Goal: Task Accomplishment & Management: Manage account settings

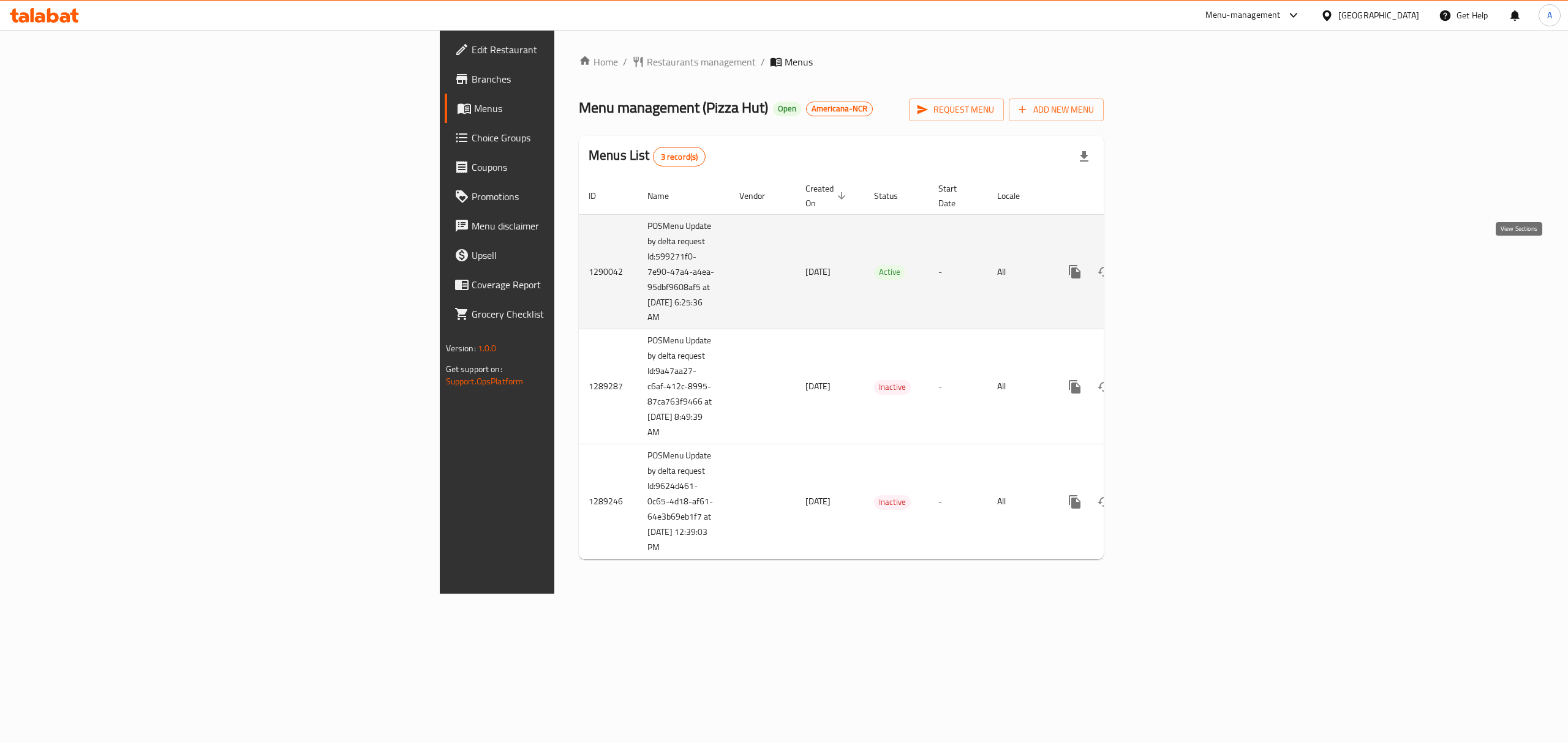
click at [1171, 264] on icon "enhanced table" at bounding box center [1163, 271] width 14 height 14
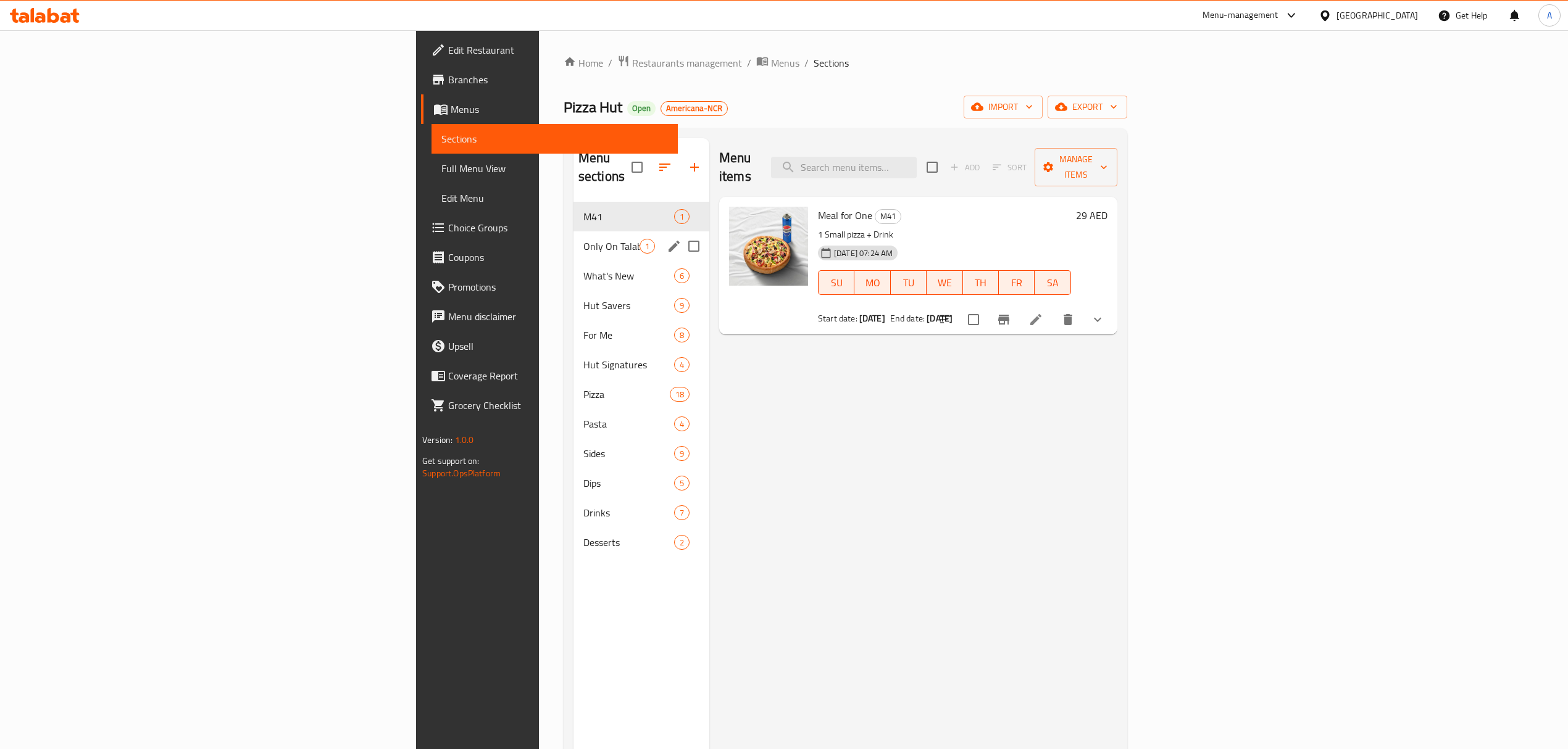
click at [574, 241] on div "Only On Talabat 1" at bounding box center [641, 246] width 136 height 30
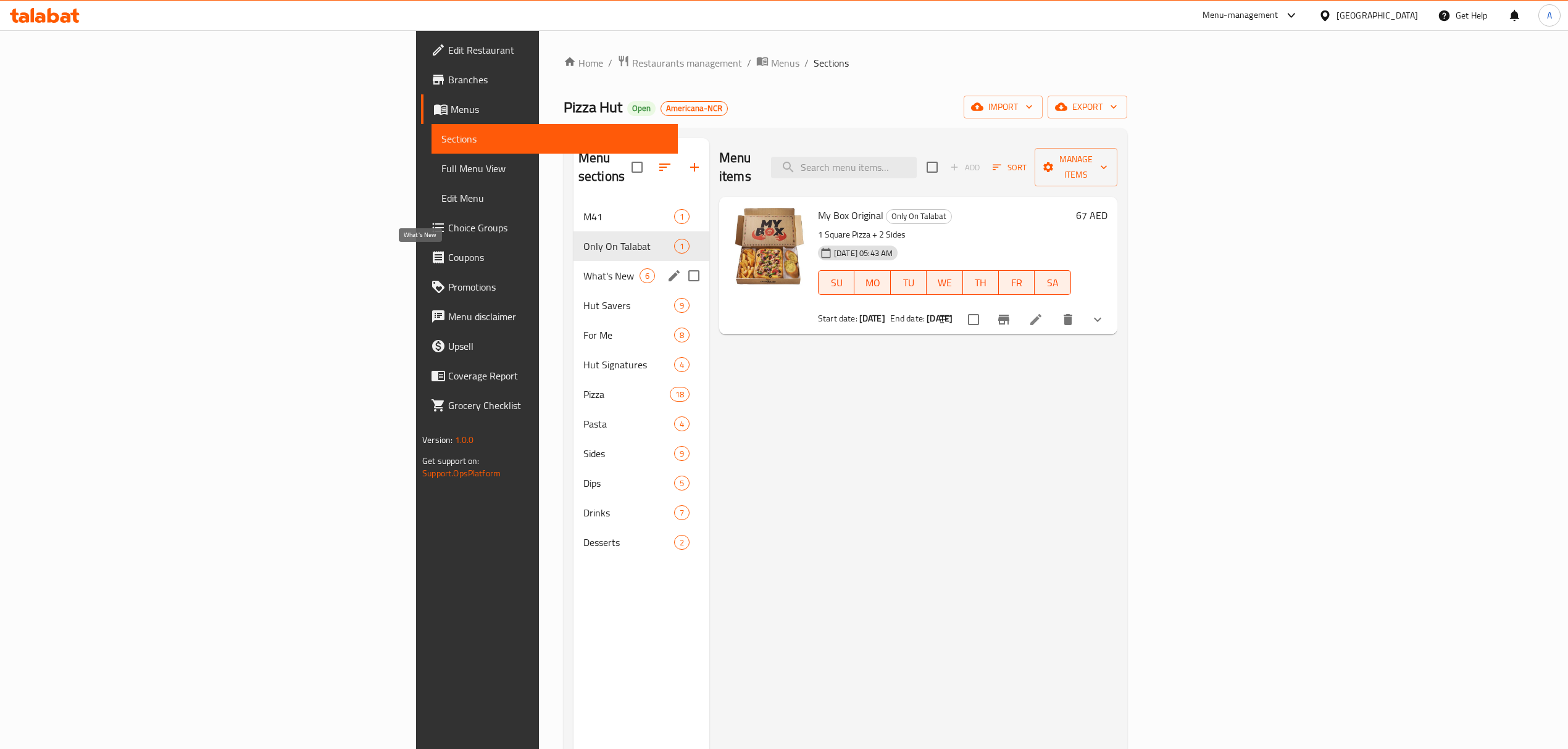
click at [583, 269] on span "What's New" at bounding box center [611, 276] width 56 height 15
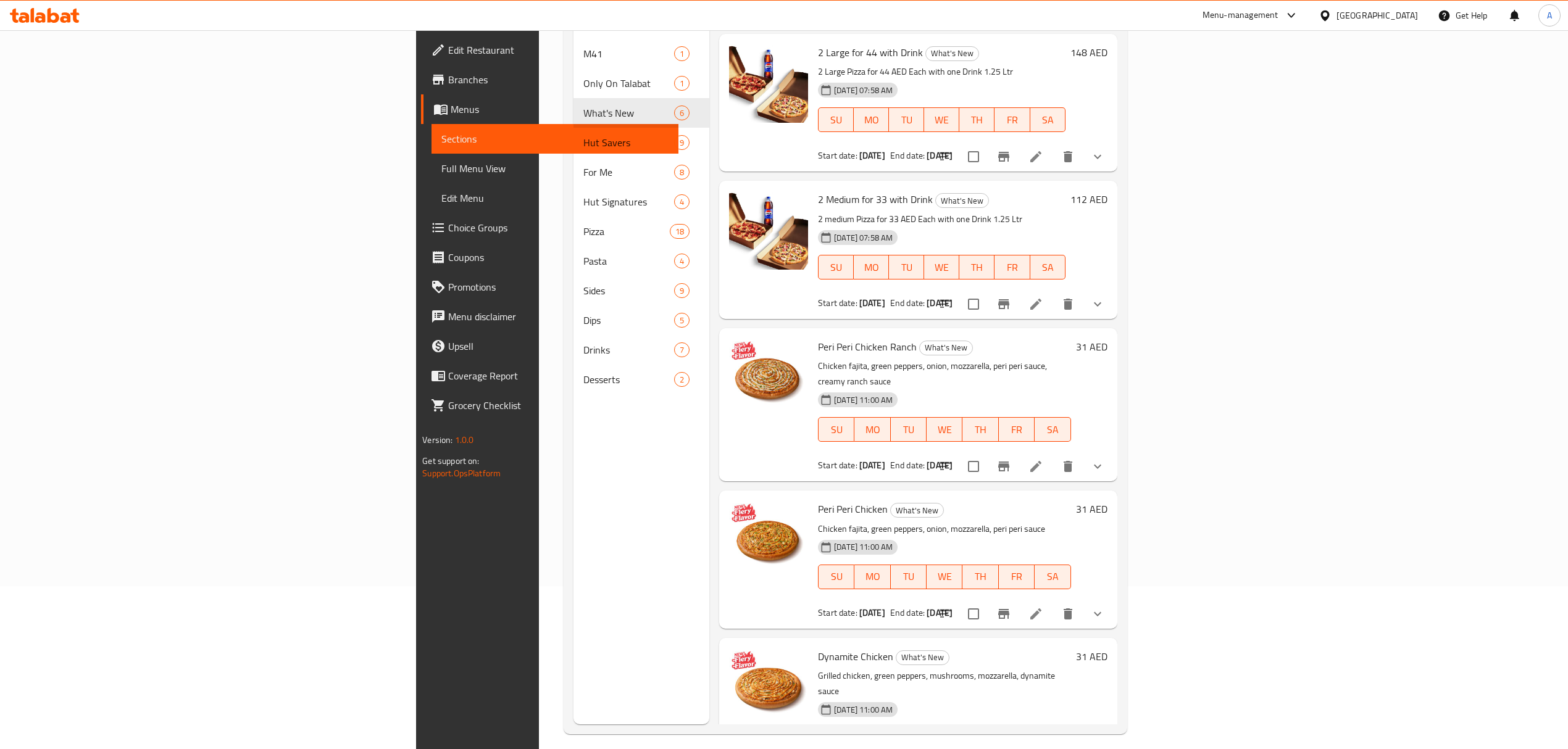
scroll to position [9, 0]
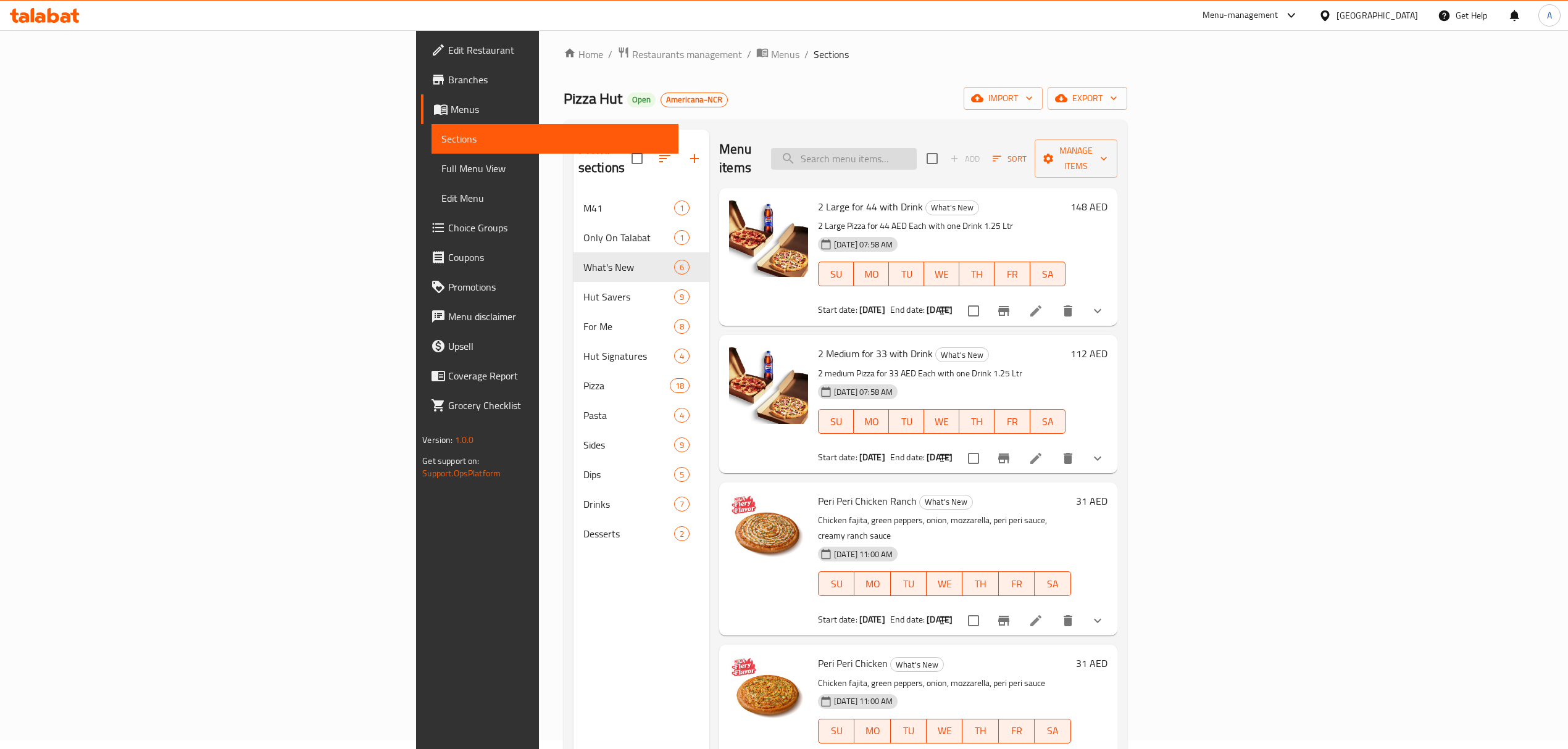
click at [916, 149] on input "search" at bounding box center [844, 159] width 146 height 22
paste input "2 Large for 44 with Drink & 2 Medium for 33 with Drink"
type input "2 Large for 44 with Drink & 2 Medium for 33 with Drink"
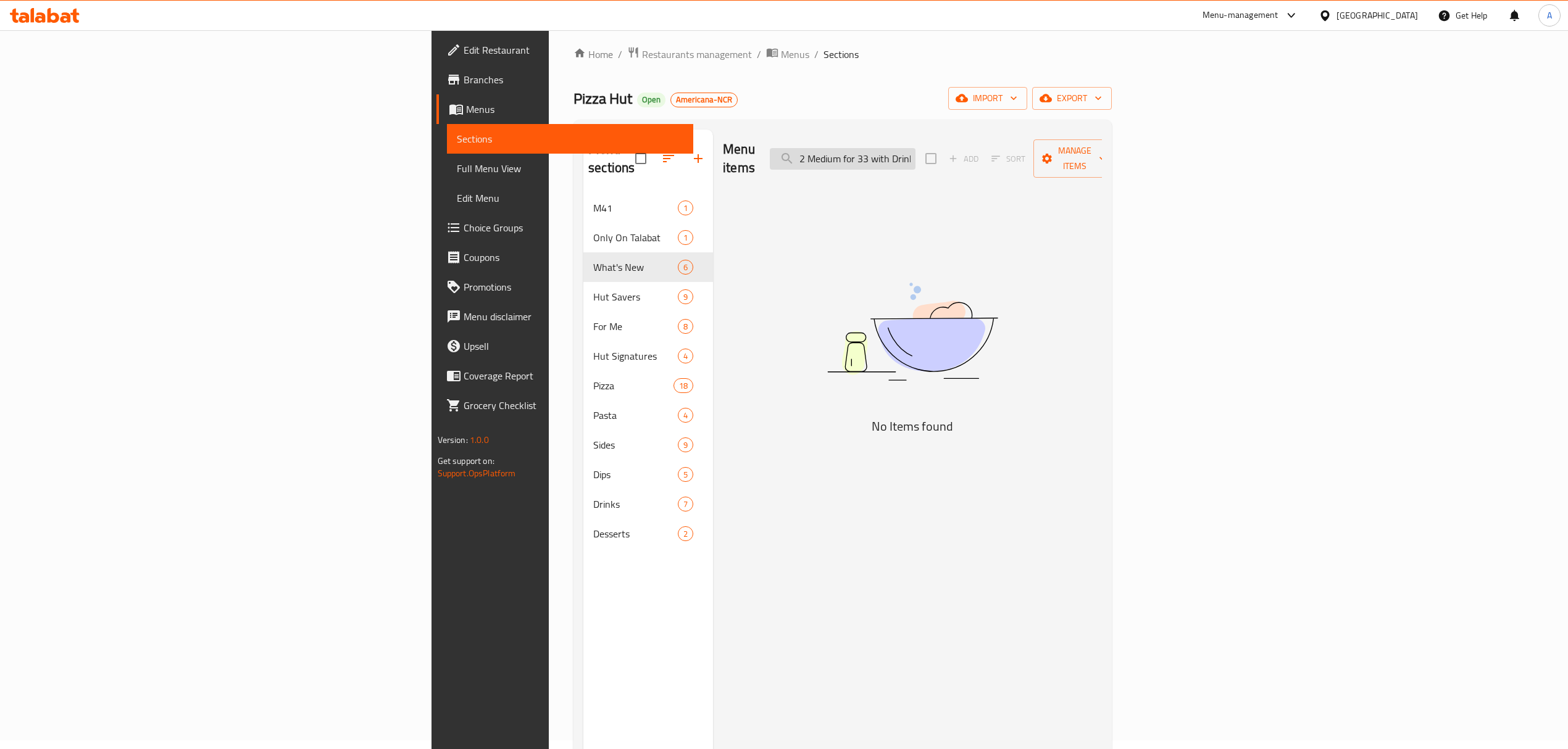
click at [916, 148] on input "2 Large for 44 with Drink & 2 Medium for 33 with Drink" at bounding box center [842, 159] width 146 height 22
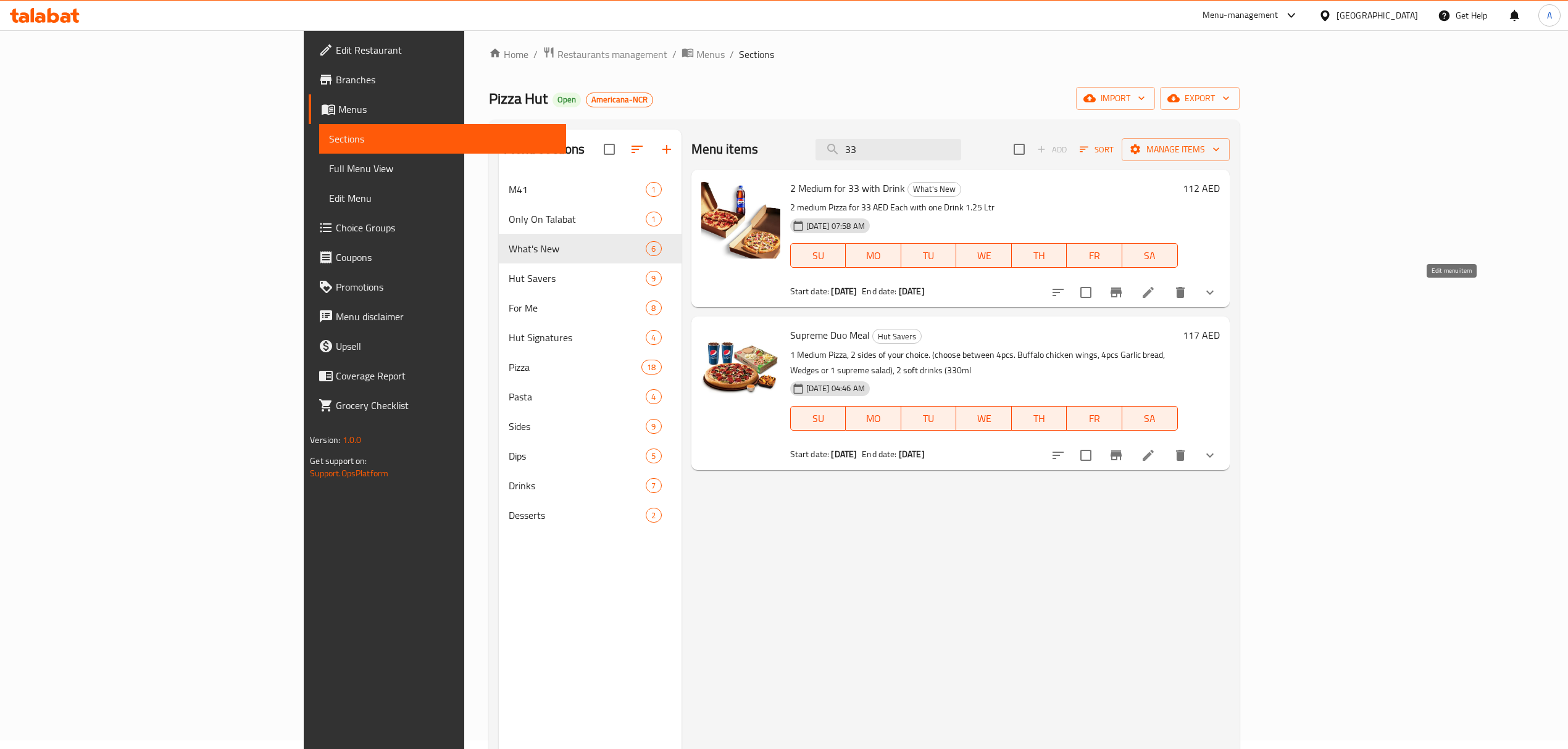
type input "33"
click at [1155, 286] on icon at bounding box center [1148, 293] width 15 height 15
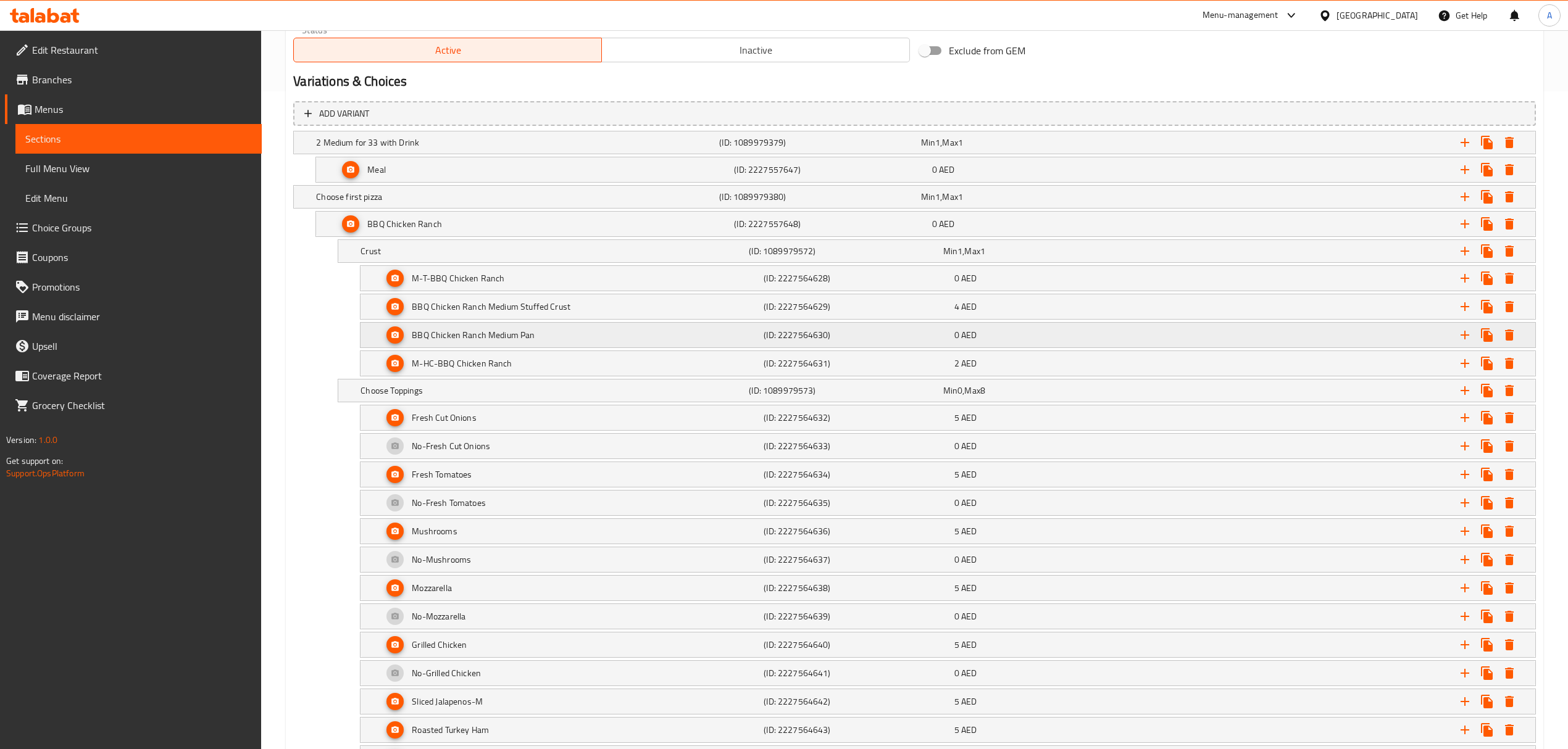
scroll to position [10142, 0]
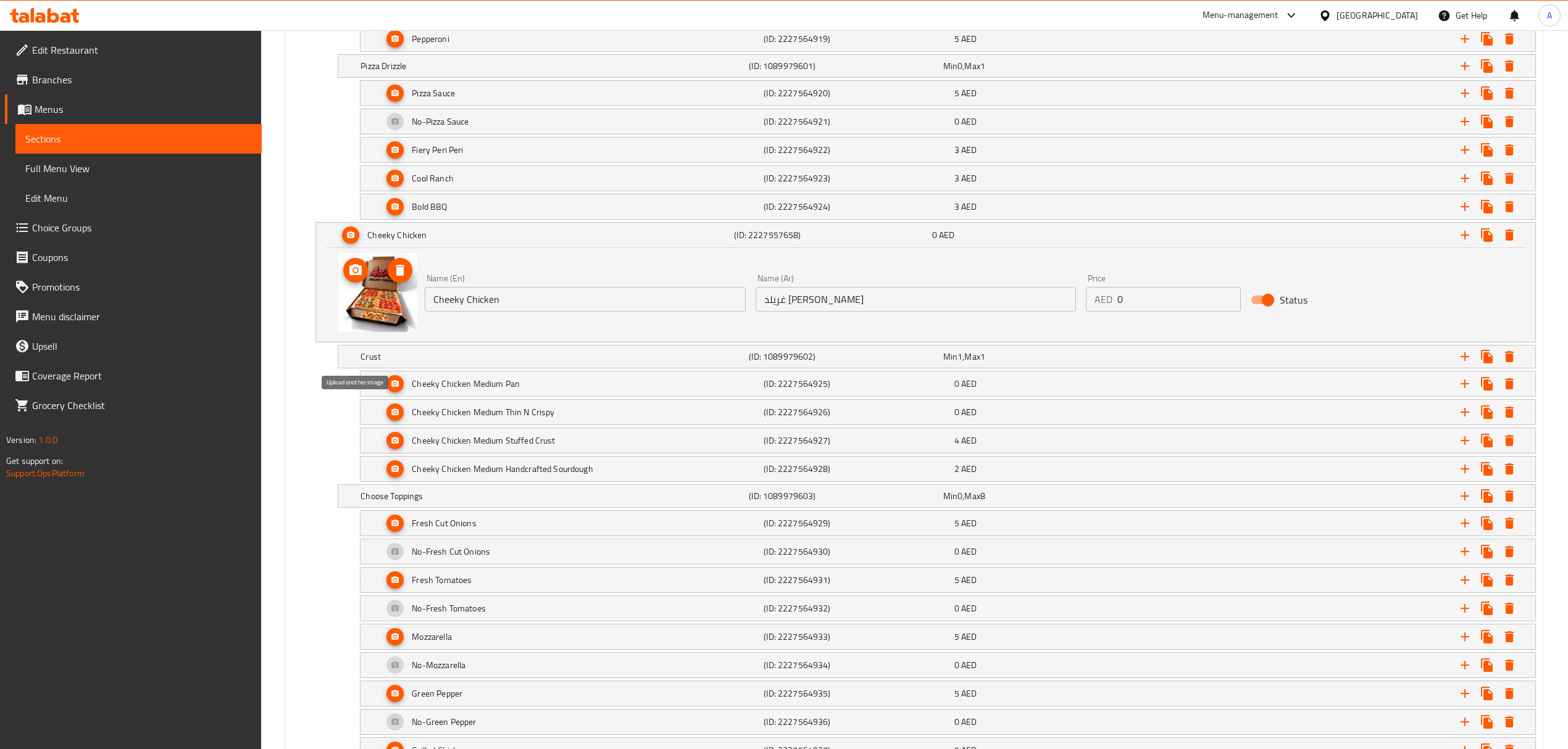
click at [360, 275] on icon "upload picture" at bounding box center [355, 269] width 12 height 11
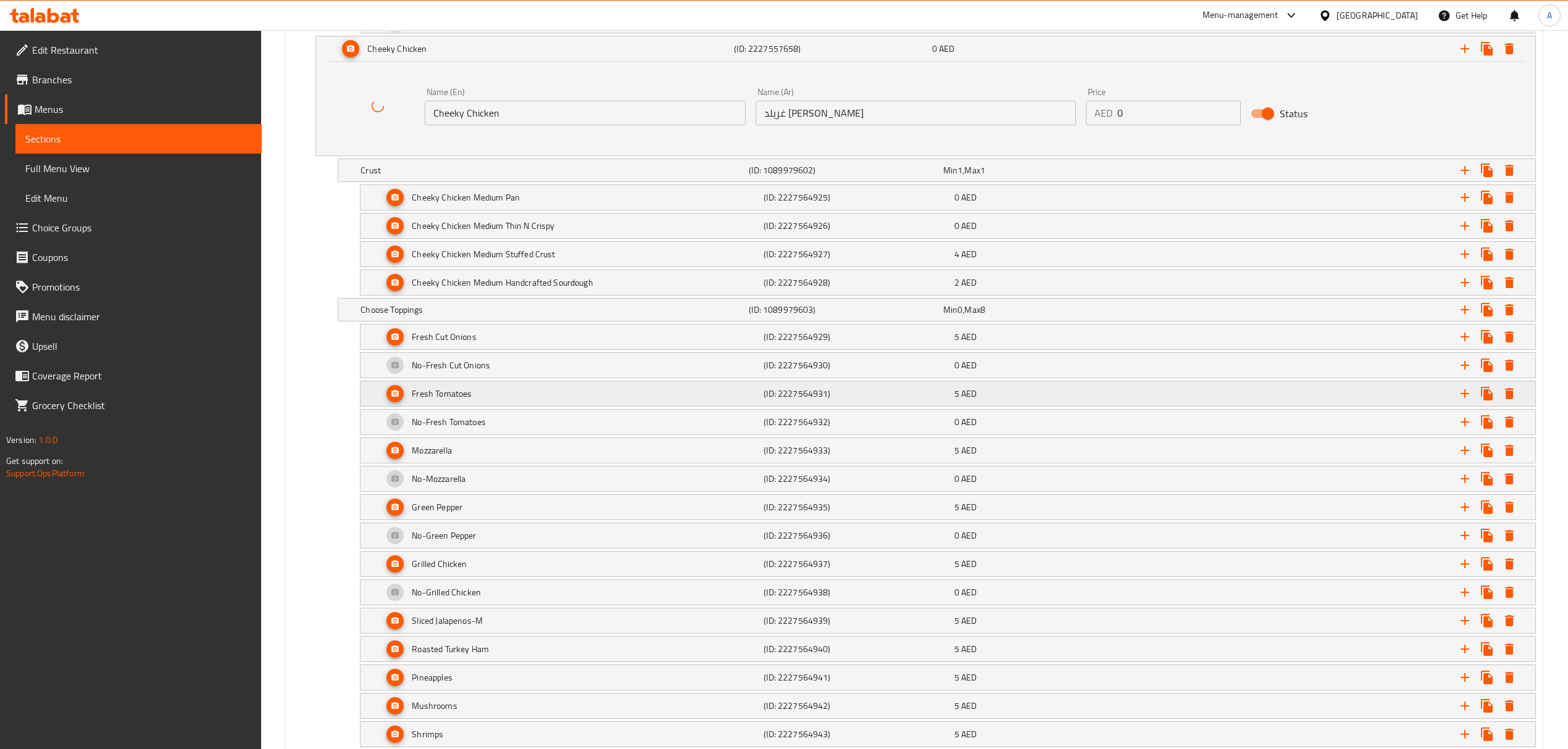
scroll to position [10471, 0]
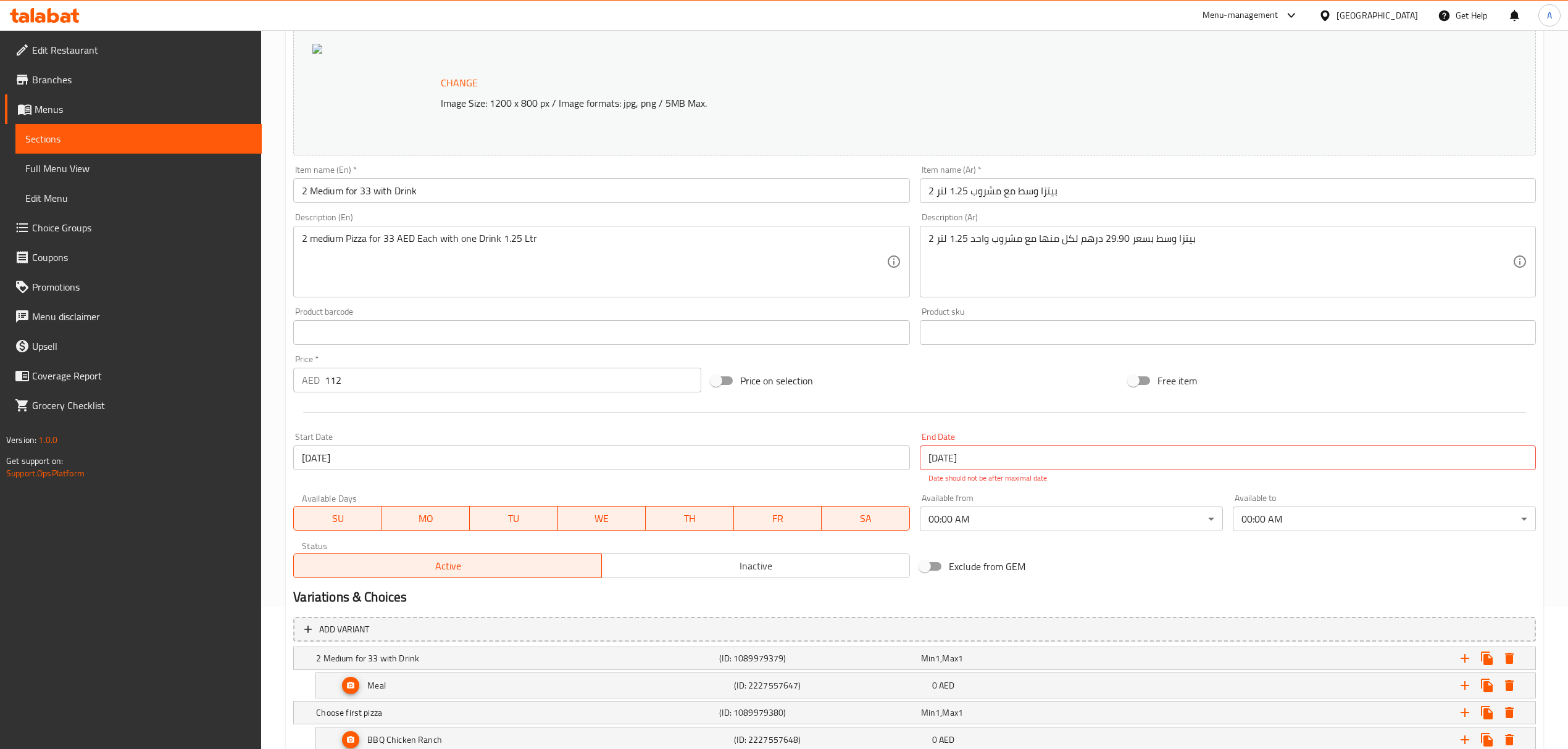
scroll to position [40768, 0]
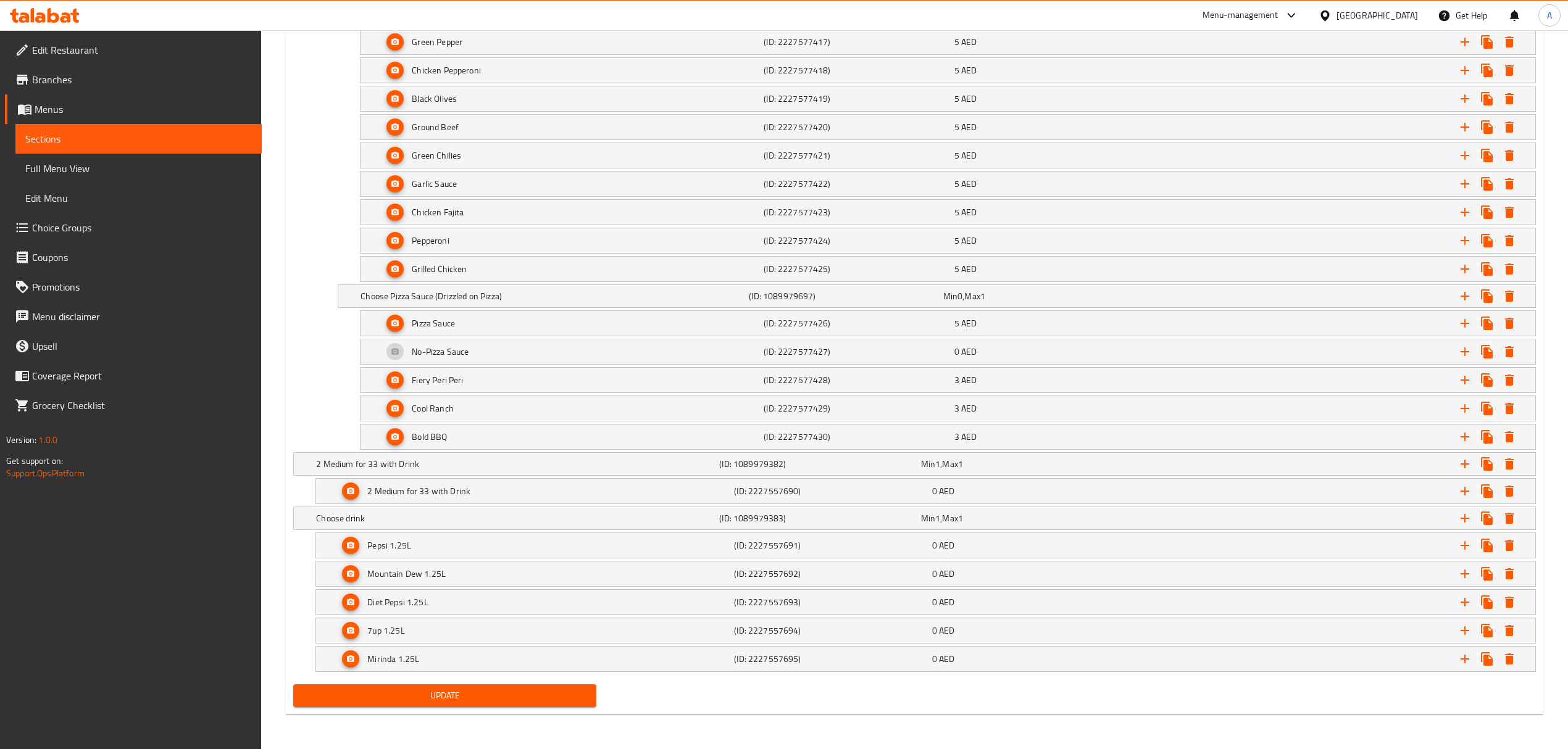
click at [481, 697] on span "Update" at bounding box center [444, 696] width 283 height 15
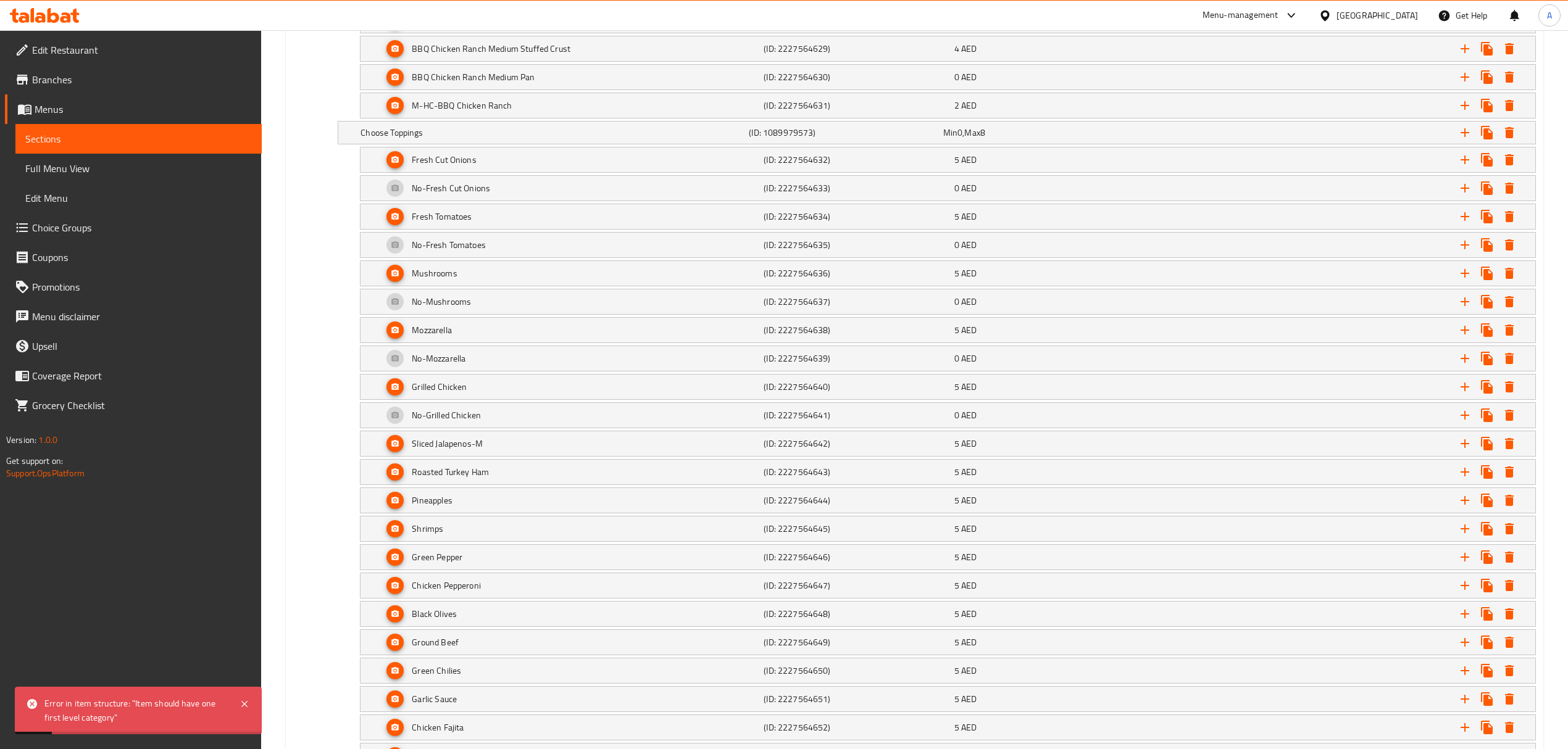
scroll to position [0, 0]
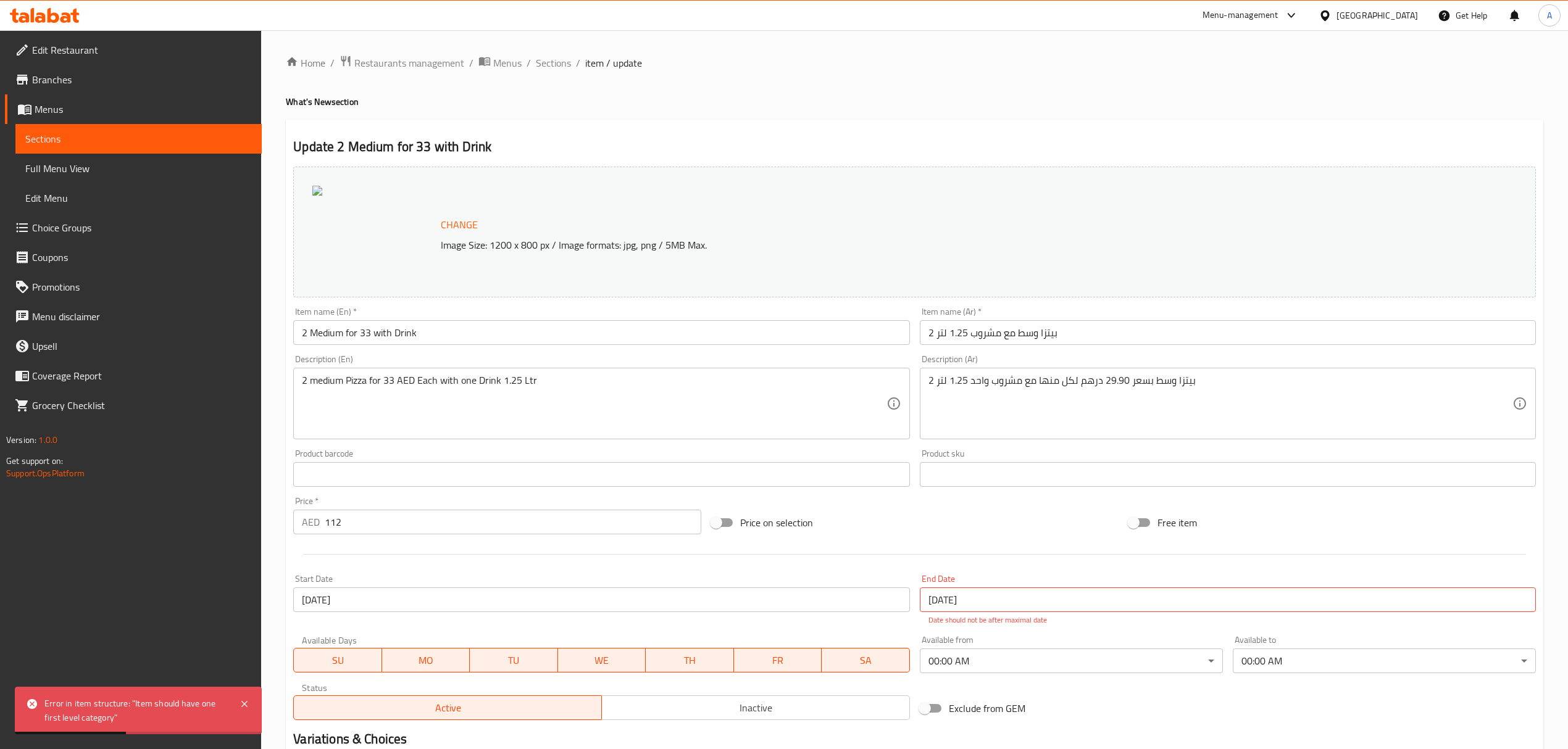
click at [556, 58] on span "Sections" at bounding box center [553, 63] width 35 height 15
